Goal: Use online tool/utility: Utilize a website feature to perform a specific function

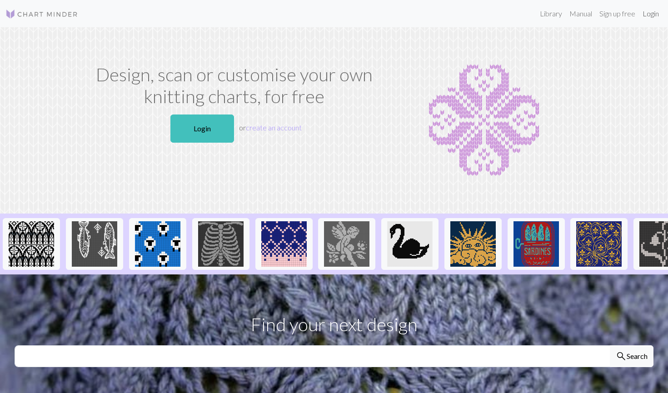
click at [657, 19] on link "Login" at bounding box center [651, 14] width 24 height 18
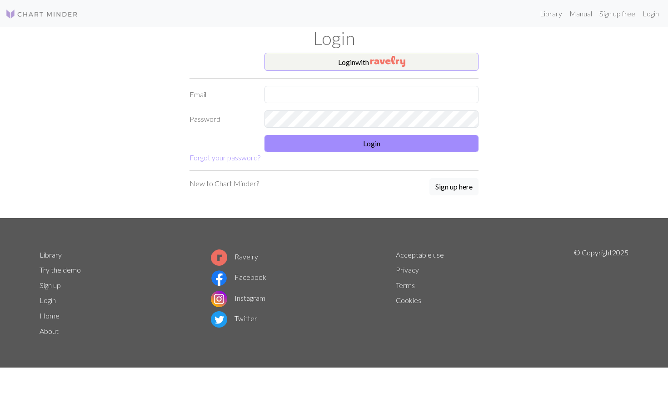
click at [429, 64] on button "Login with" at bounding box center [371, 62] width 214 height 18
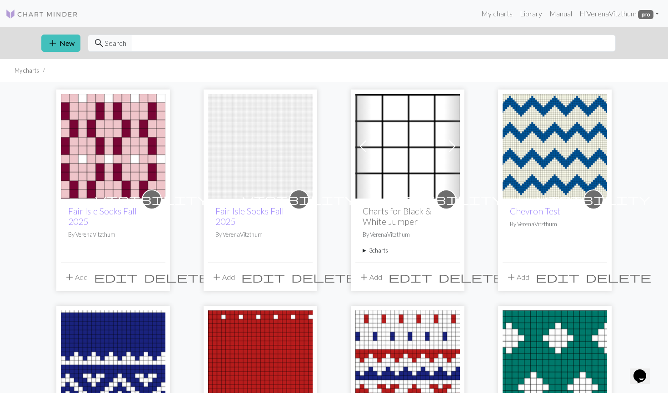
click at [121, 230] on p "By [PERSON_NAME]" at bounding box center [113, 234] width 90 height 9
click at [72, 188] on img at bounding box center [113, 146] width 104 height 104
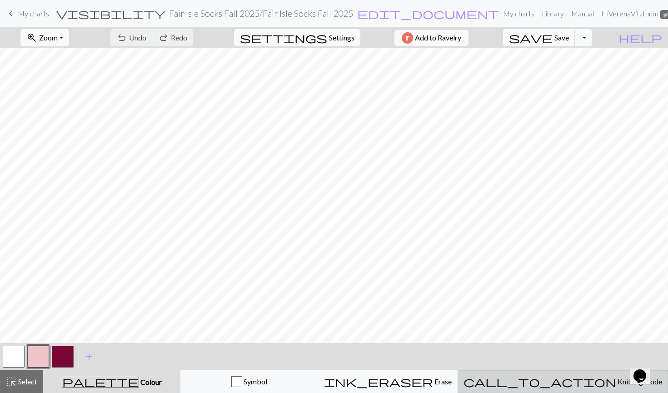
click at [616, 384] on span "Knitting mode" at bounding box center [639, 381] width 46 height 9
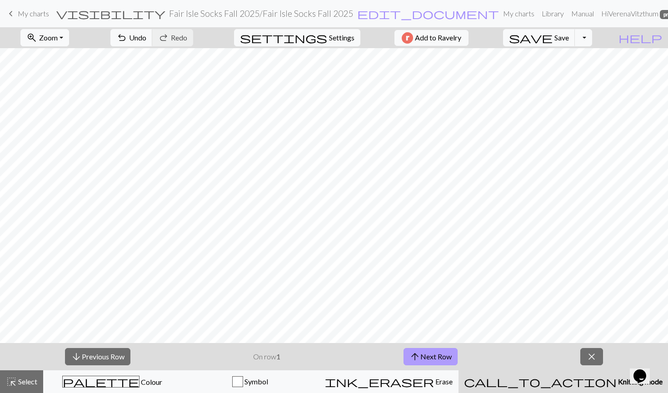
click at [434, 355] on button "arrow_upward Next Row" at bounding box center [430, 356] width 54 height 17
click at [123, 357] on button "arrow_downward Previous Row" at bounding box center [97, 356] width 65 height 17
click at [616, 379] on span "Knitting mode" at bounding box center [639, 381] width 46 height 9
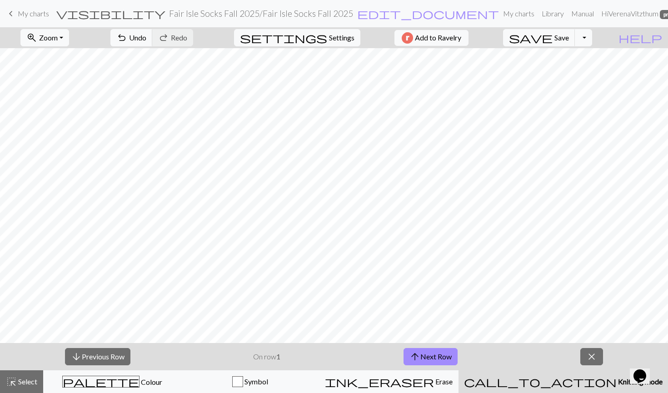
click at [616, 382] on span "Knitting mode" at bounding box center [639, 381] width 46 height 9
click at [598, 348] on button "close" at bounding box center [591, 356] width 23 height 17
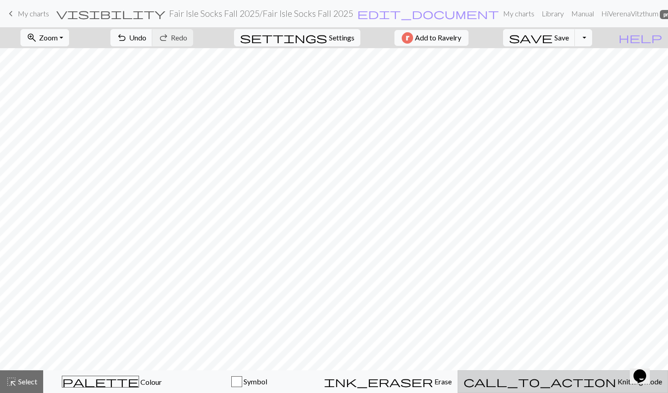
click at [616, 384] on span "Knitting mode" at bounding box center [639, 381] width 46 height 9
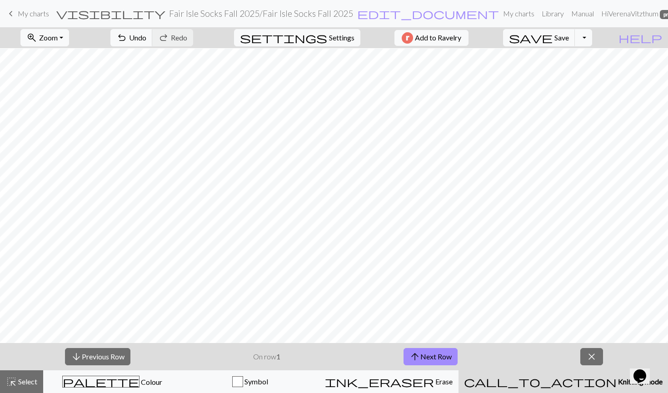
scroll to position [28, 0]
click at [433, 358] on button "arrow_upward Next Row" at bounding box center [430, 356] width 54 height 17
click at [445, 354] on button "arrow_upward Next Row" at bounding box center [430, 356] width 54 height 17
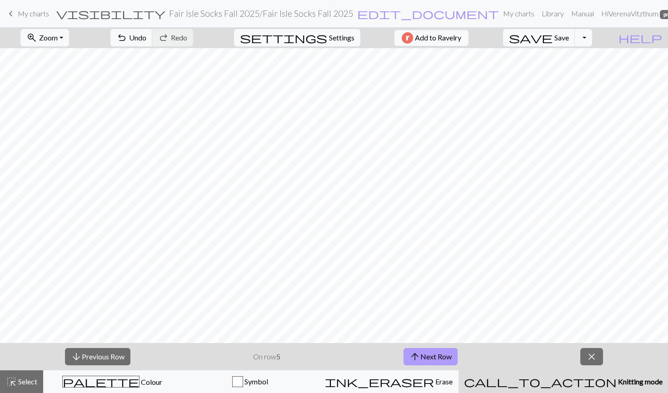
click at [439, 351] on button "arrow_upward Next Row" at bounding box center [430, 356] width 54 height 17
click at [438, 354] on button "arrow_upward Next Row" at bounding box center [430, 356] width 54 height 17
